Goal: Navigation & Orientation: Find specific page/section

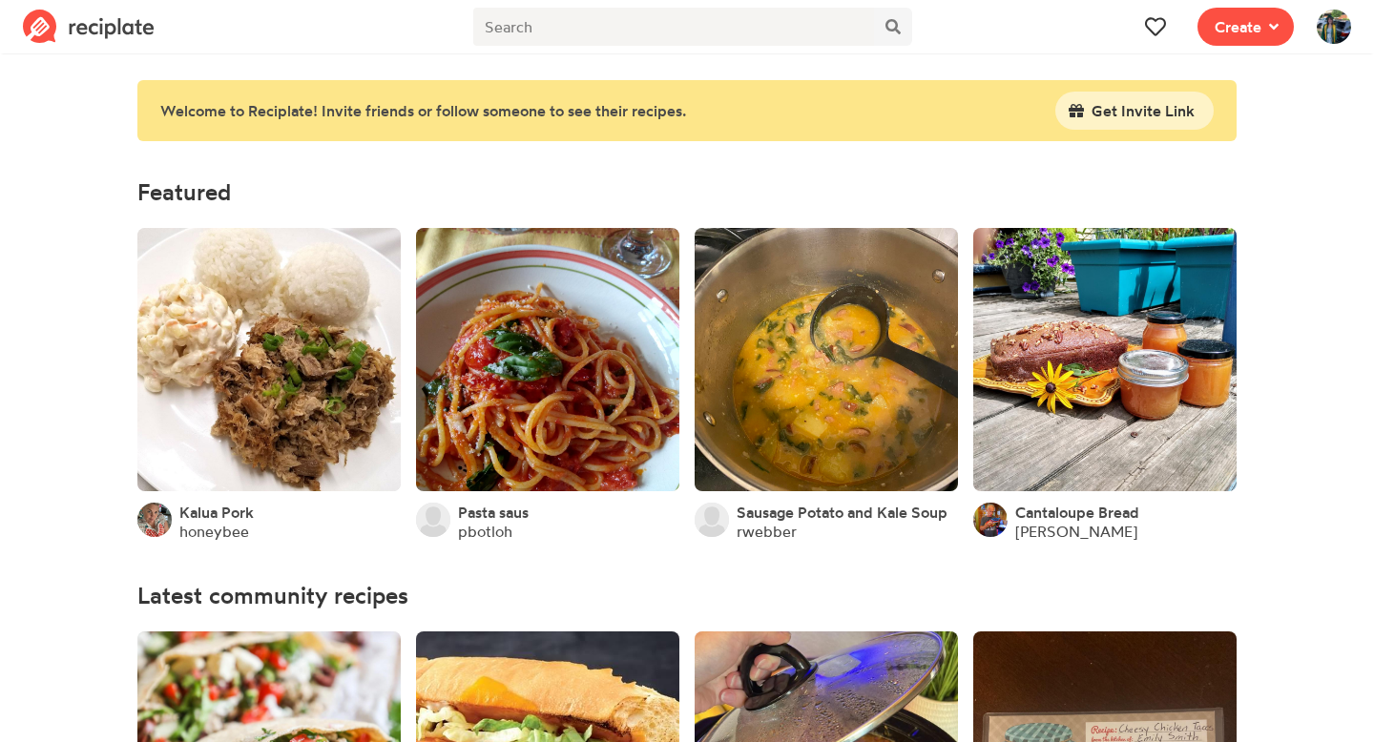
click at [1342, 27] on img at bounding box center [1334, 27] width 34 height 34
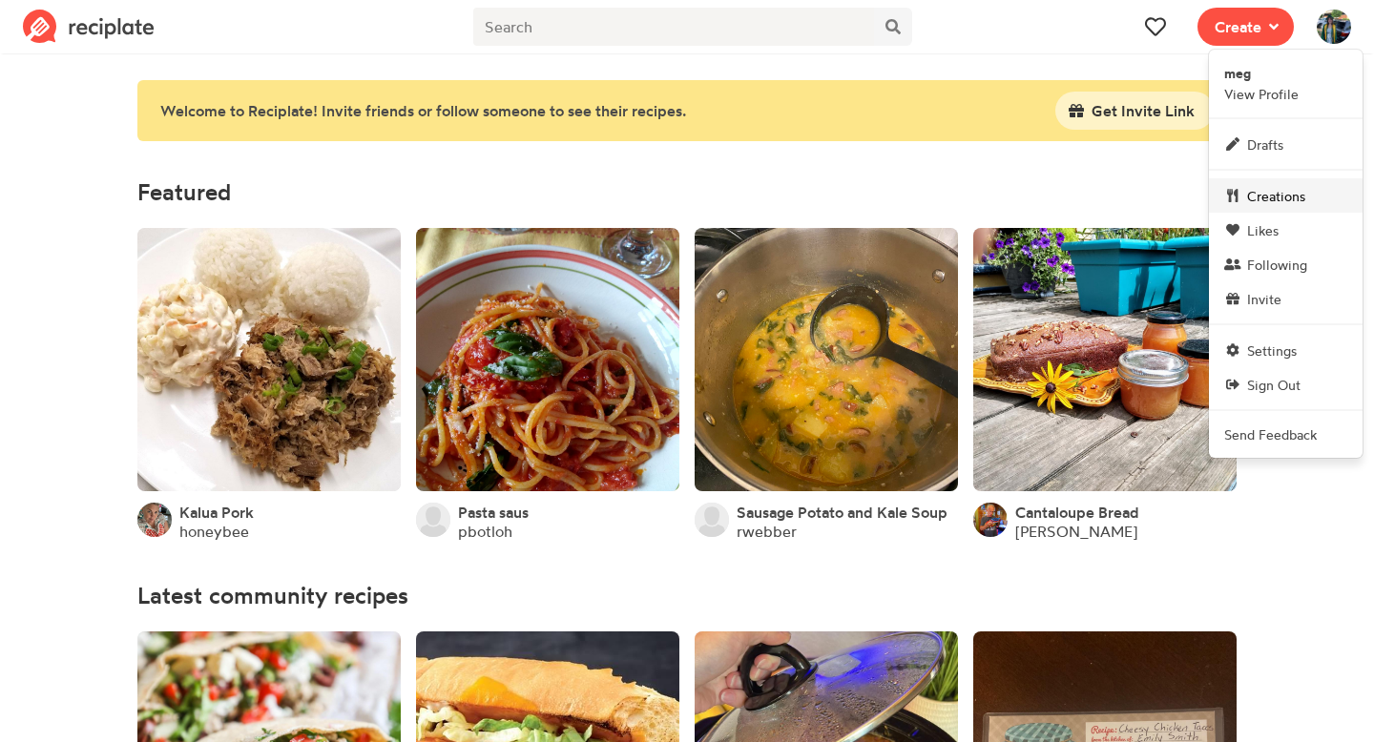
click at [1286, 186] on span "Creations" at bounding box center [1276, 196] width 58 height 20
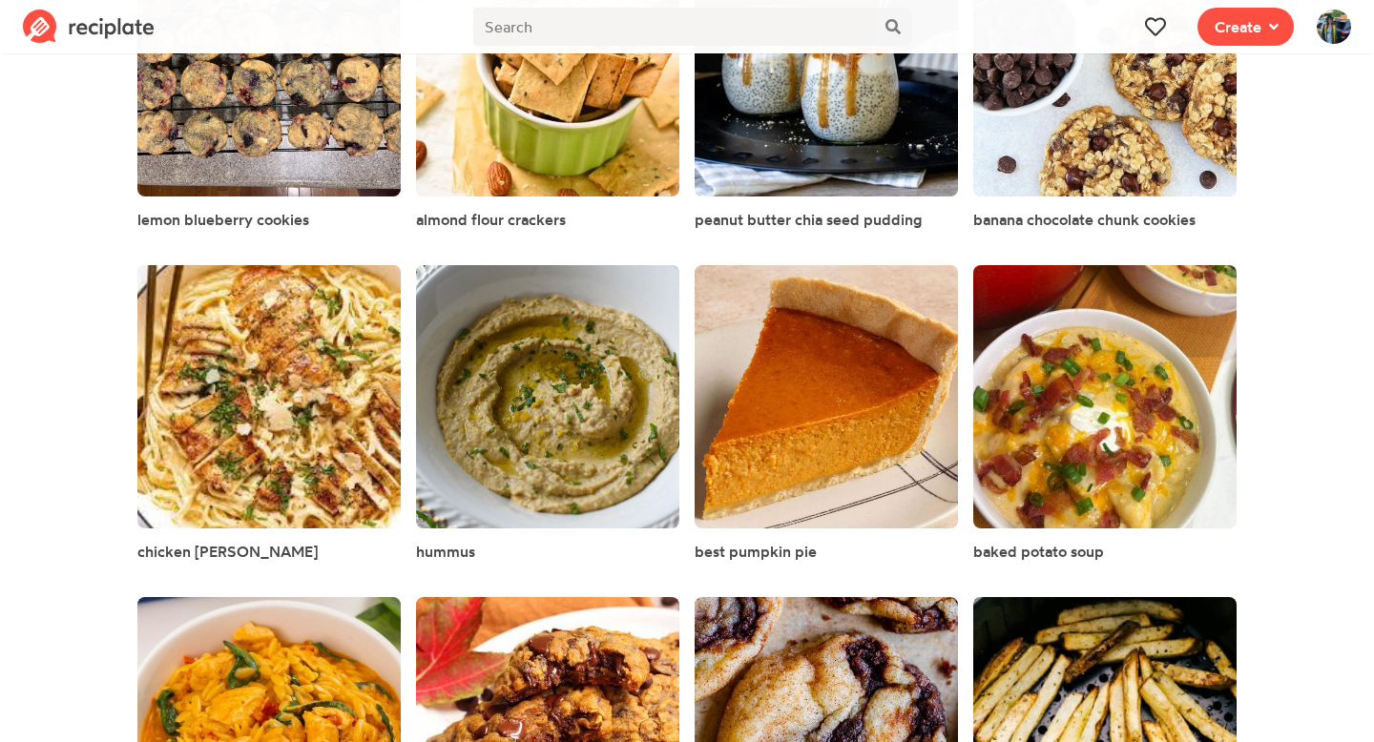
scroll to position [278, 0]
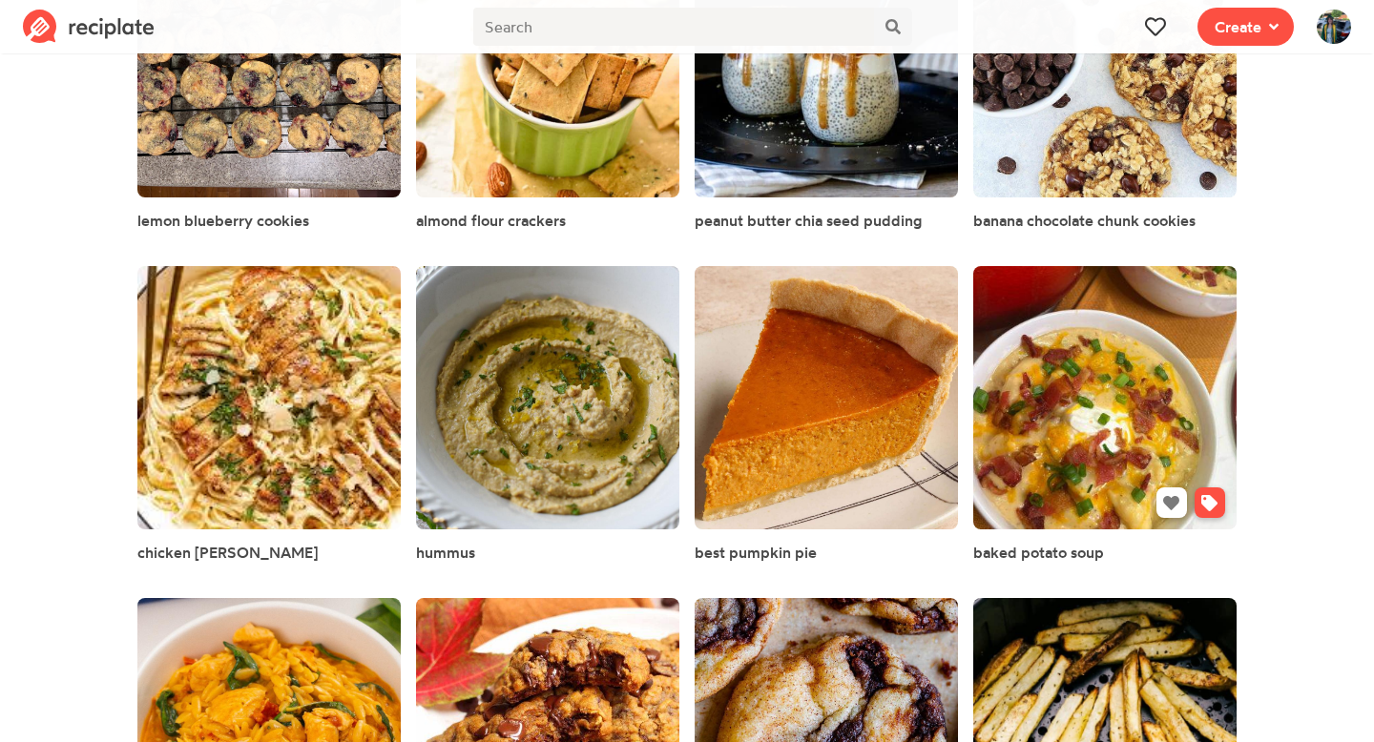
click at [1172, 322] on link at bounding box center [1104, 397] width 263 height 263
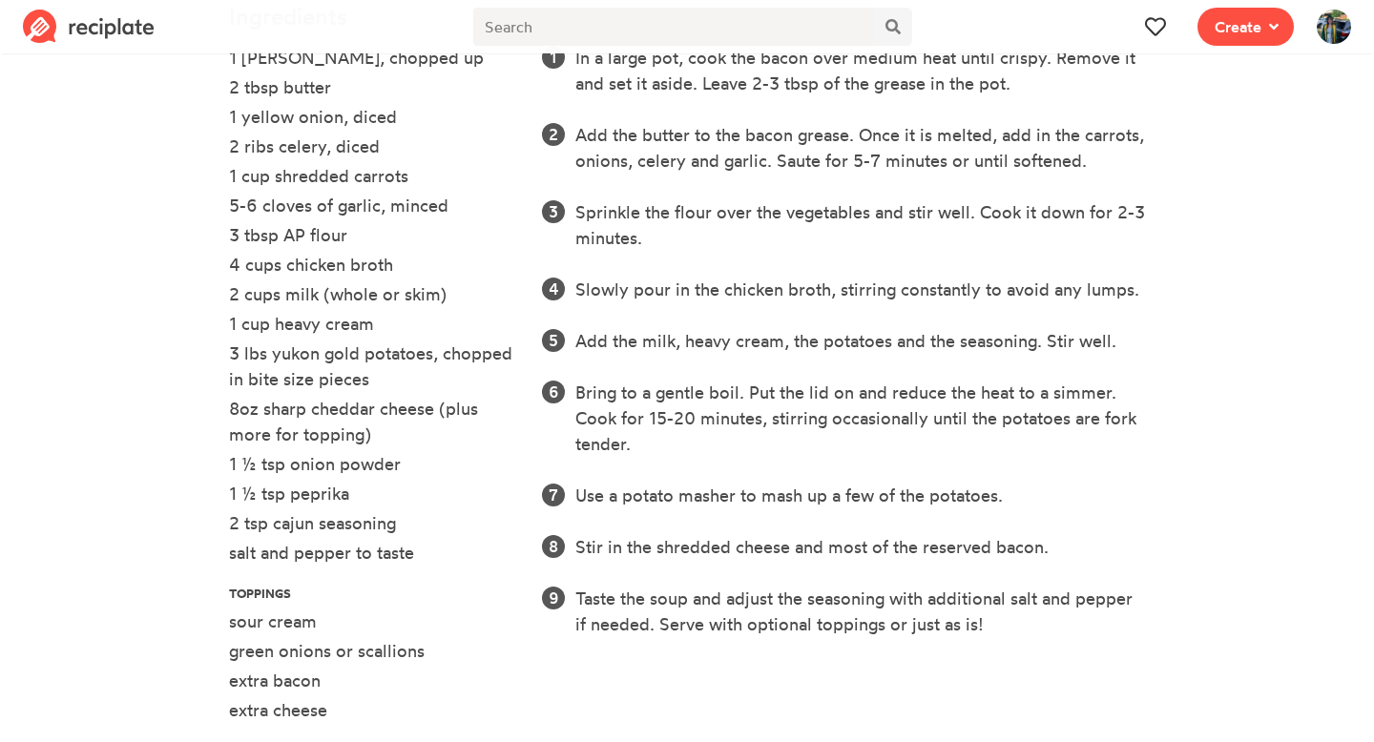
scroll to position [665, 0]
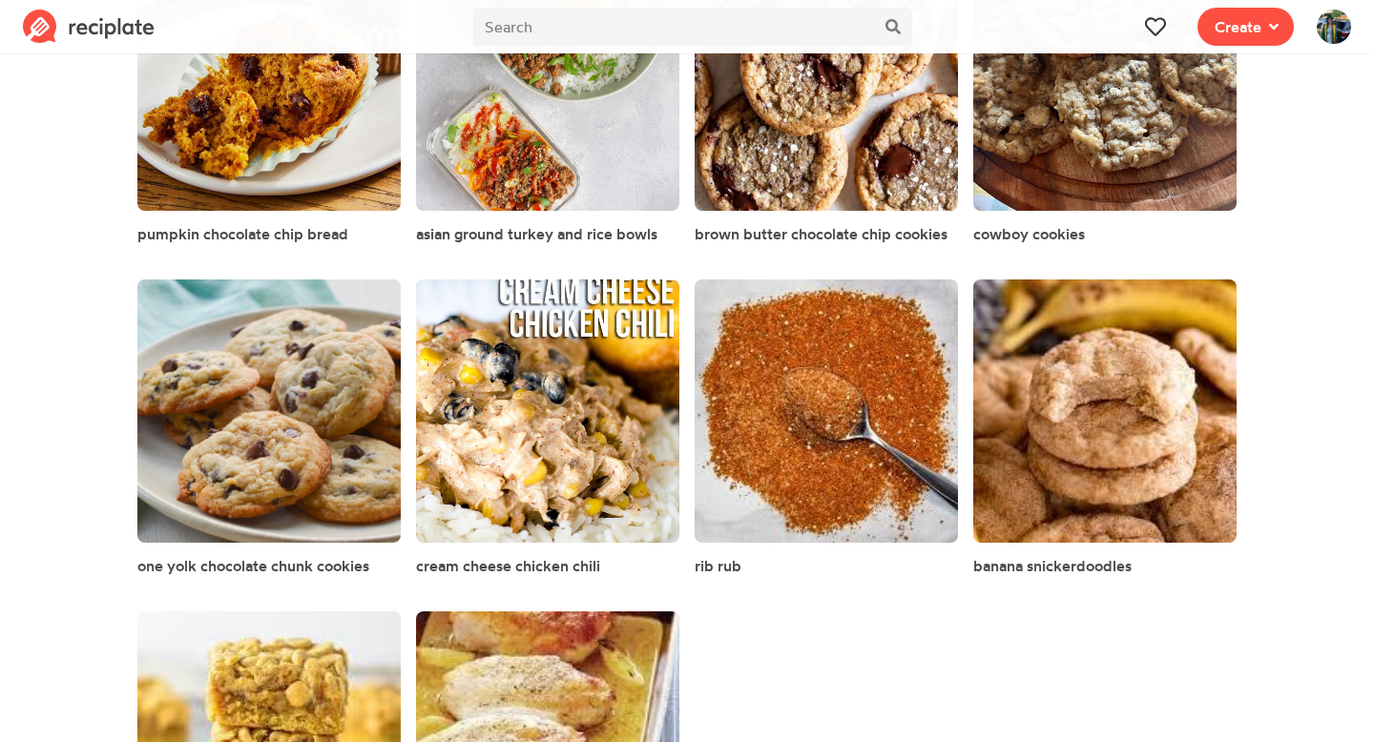
scroll to position [1852, 0]
